Goal: Task Accomplishment & Management: Use online tool/utility

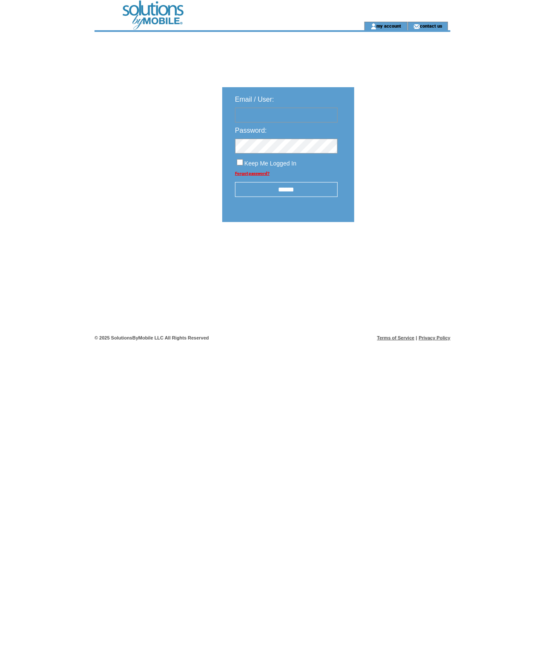
type input "*******"
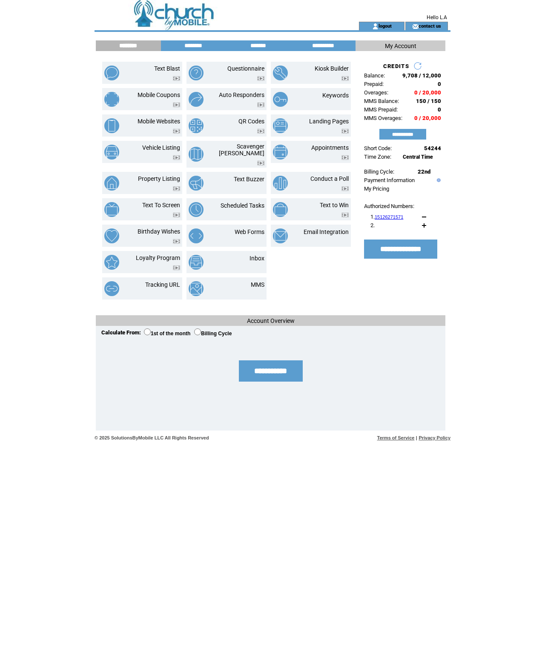
click at [154, 72] on link "Text Blast" at bounding box center [167, 68] width 26 height 7
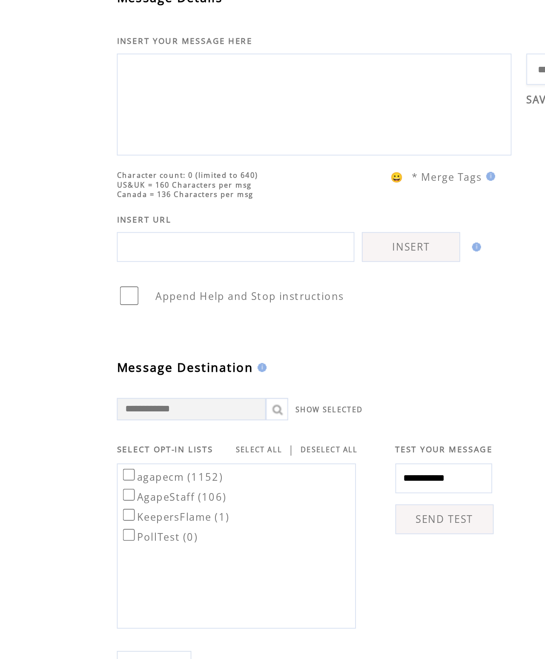
click at [144, 82] on textarea at bounding box center [224, 107] width 216 height 51
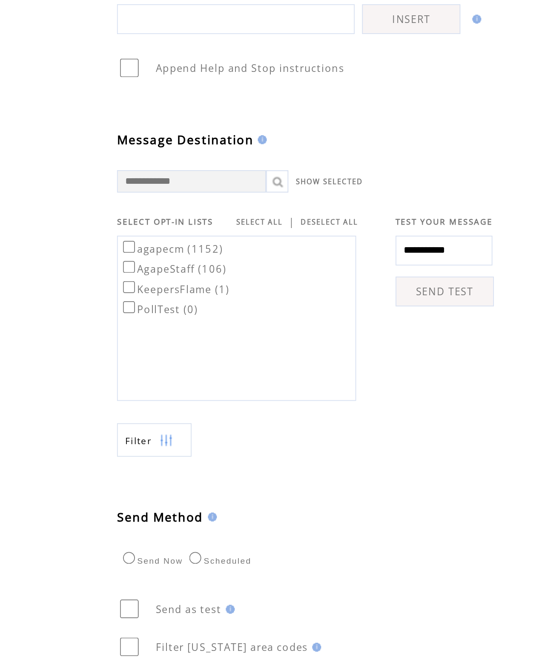
type textarea "**********"
click at [113, 317] on label "agapecm (1152)" at bounding box center [142, 321] width 59 height 8
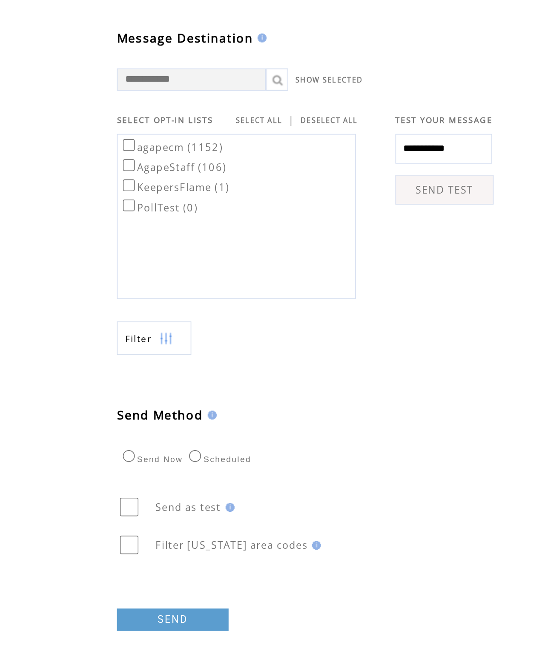
scroll to position [7, 0]
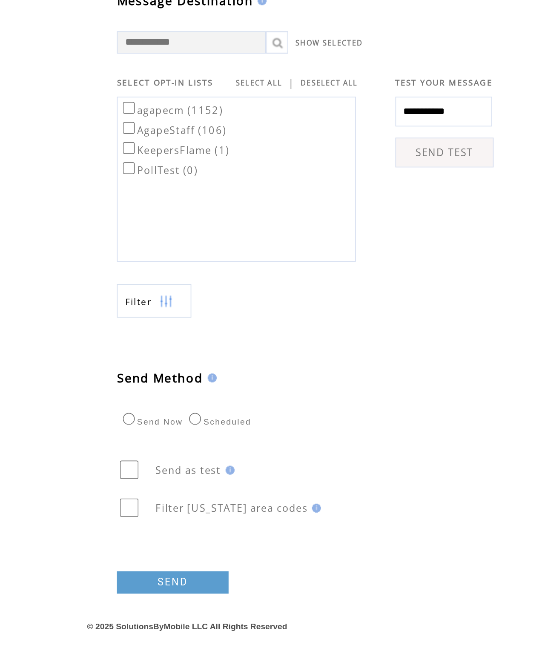
click at [111, 585] on link "SEND" at bounding box center [143, 591] width 64 height 13
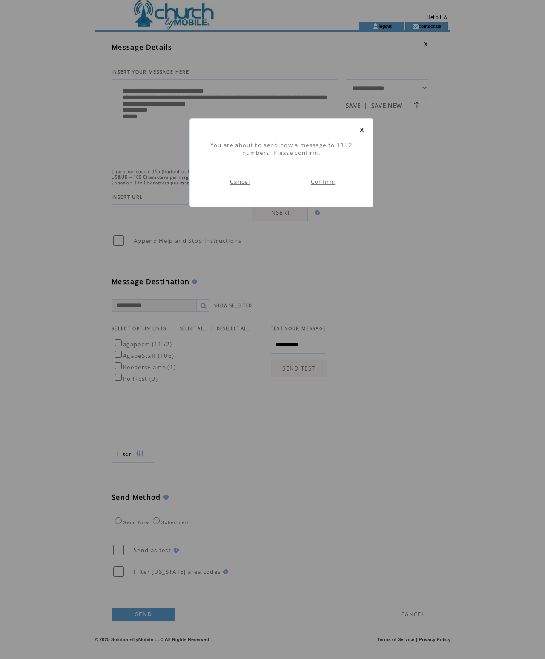
scroll to position [0, 0]
click at [334, 186] on link "Confirm" at bounding box center [323, 182] width 24 height 8
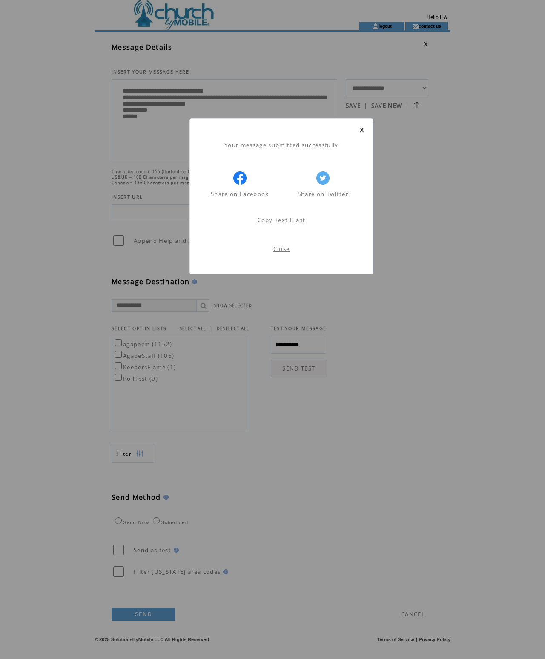
scroll to position [0, 0]
click at [300, 253] on form "Close" at bounding box center [281, 249] width 166 height 8
click at [288, 253] on link "Close" at bounding box center [281, 249] width 17 height 8
